Goal: Obtain resource: Obtain resource

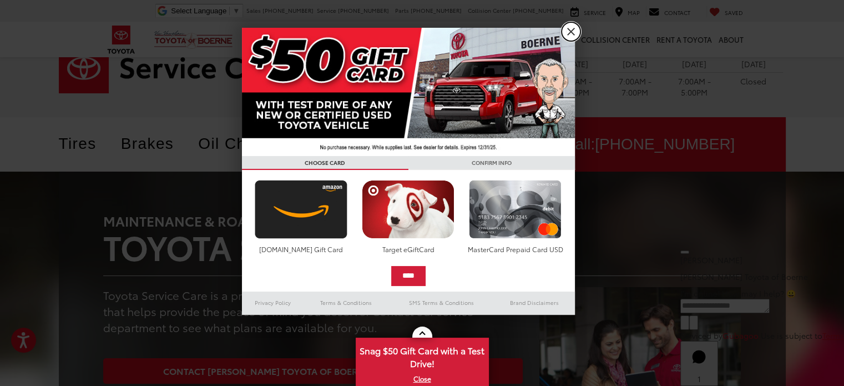
click at [572, 31] on link "X" at bounding box center [571, 31] width 19 height 19
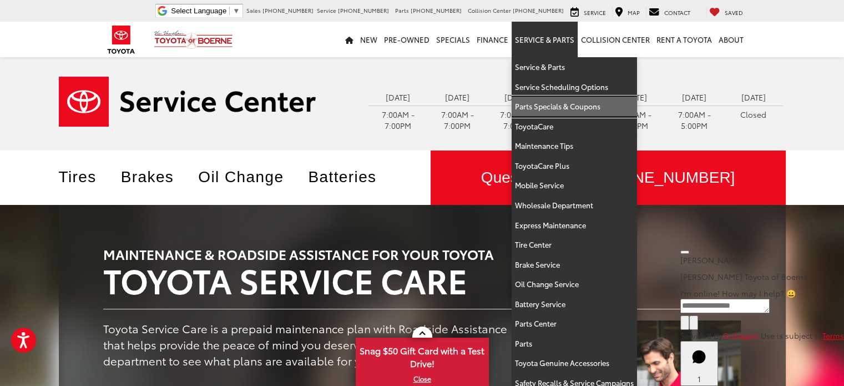
click at [541, 107] on link "Parts Specials & Coupons" at bounding box center [574, 107] width 125 height 20
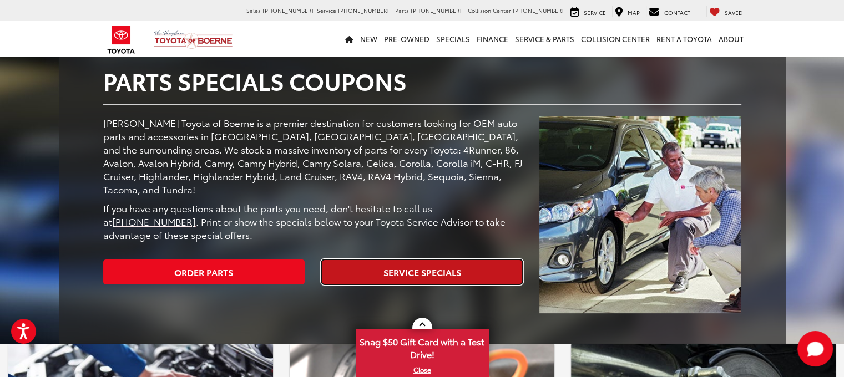
click at [467, 260] on link "Service Specials" at bounding box center [421, 272] width 201 height 25
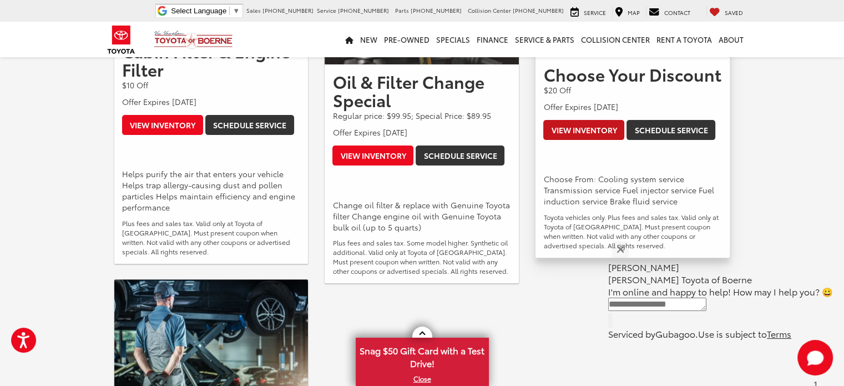
scroll to position [288, 0]
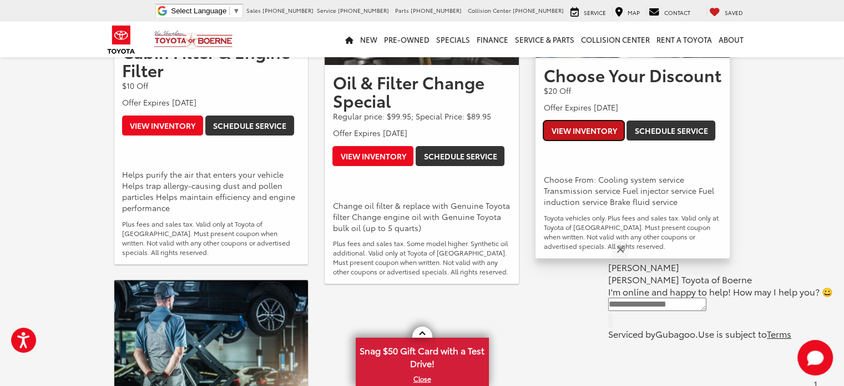
click at [575, 124] on link "View Inventory" at bounding box center [583, 130] width 81 height 20
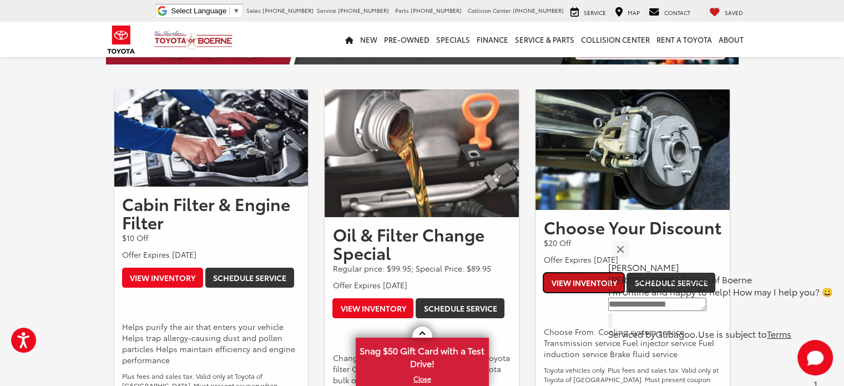
scroll to position [0, 0]
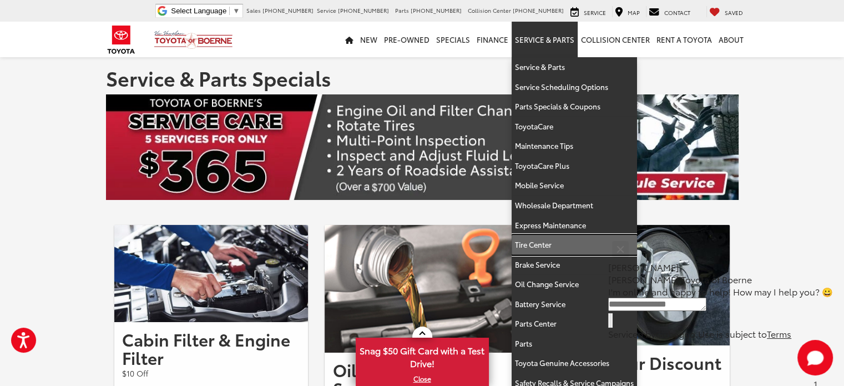
click at [540, 241] on link "Tire Center" at bounding box center [574, 245] width 125 height 20
